Goal: Transaction & Acquisition: Purchase product/service

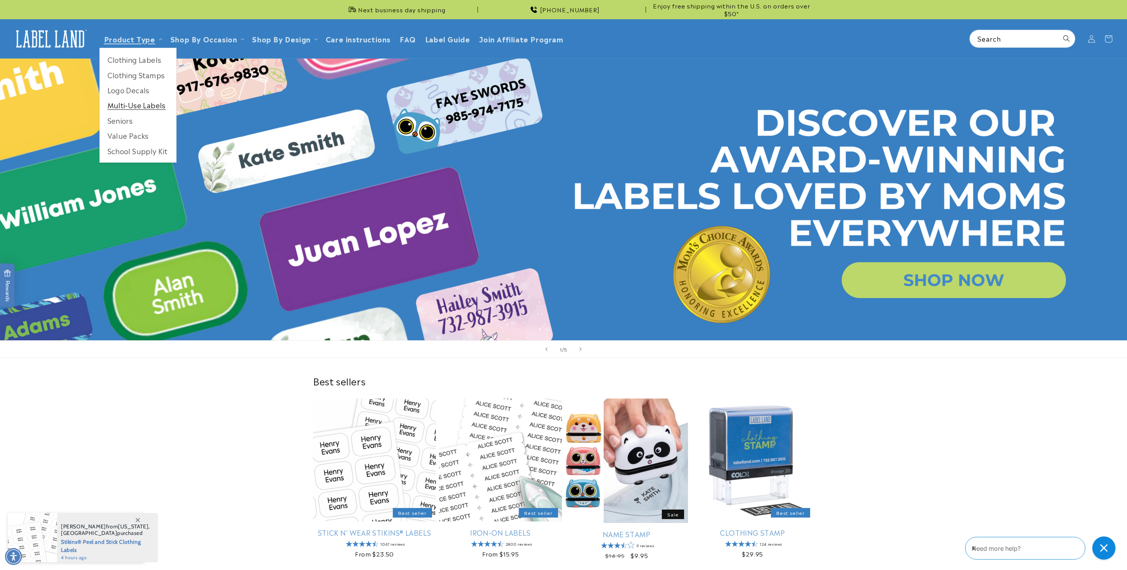
click at [144, 108] on link "Multi-Use Labels" at bounding box center [138, 105] width 76 height 15
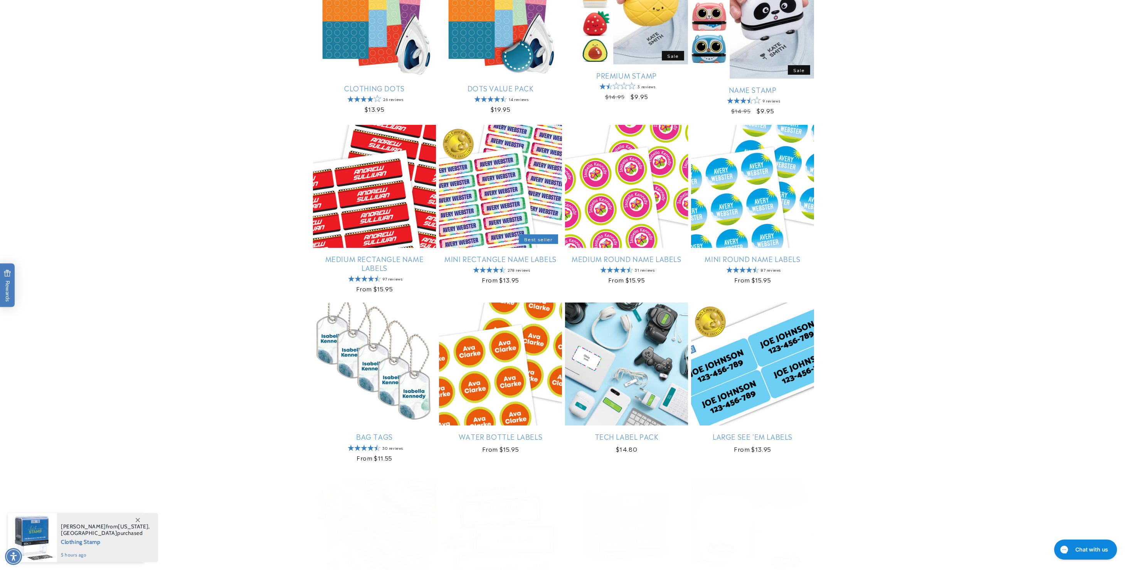
scroll to position [463, 0]
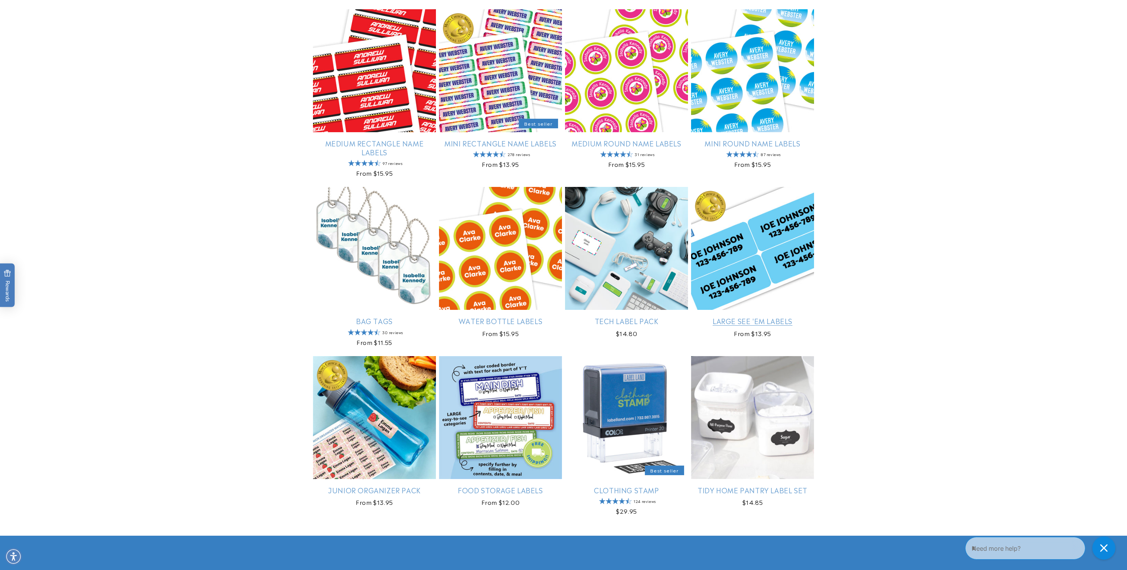
click at [756, 320] on link "Large See 'em Labels" at bounding box center [752, 320] width 123 height 9
